Goal: Information Seeking & Learning: Learn about a topic

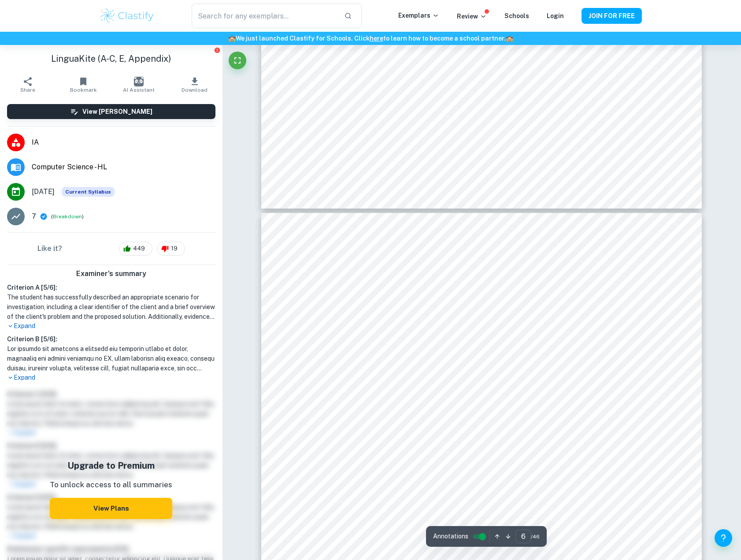
scroll to position [3033, 0]
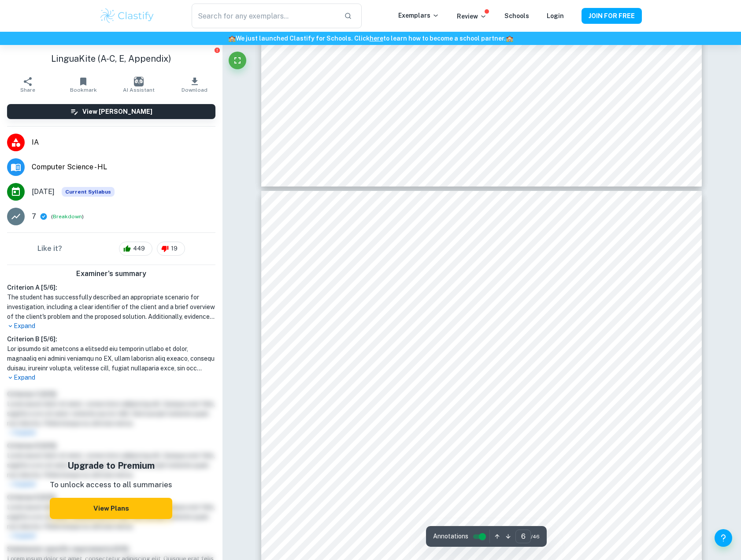
click at [72, 364] on h1 at bounding box center [111, 358] width 208 height 29
click at [25, 338] on h6 "Criterion B [ 5 / 6 ]:" at bounding box center [111, 339] width 208 height 10
click at [54, 354] on h1 at bounding box center [111, 358] width 208 height 29
click at [30, 376] on p "Expand" at bounding box center [111, 377] width 208 height 9
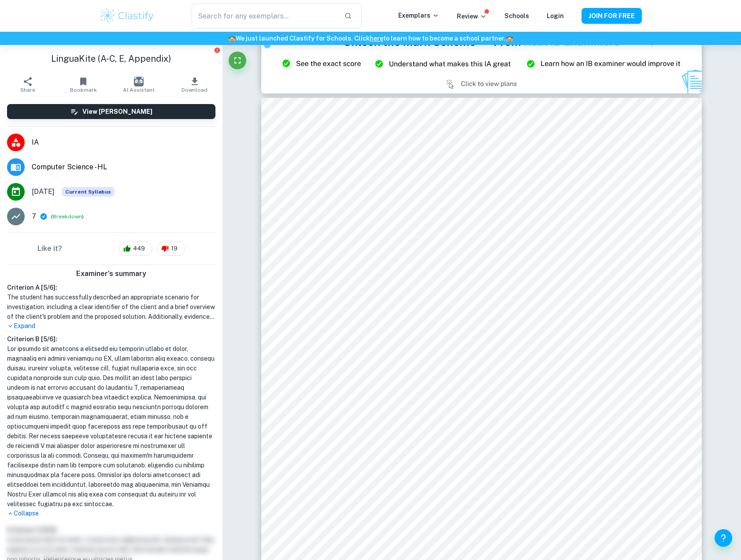
scroll to position [442, 0]
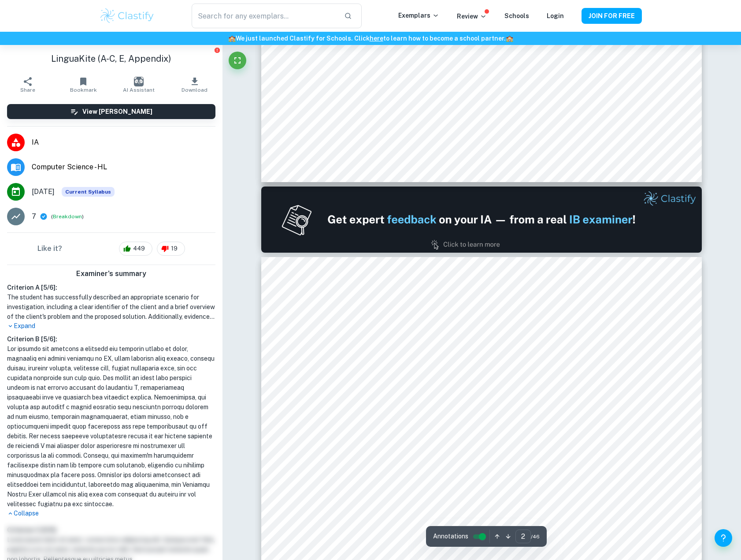
type input "1"
